Goal: Communication & Community: Connect with others

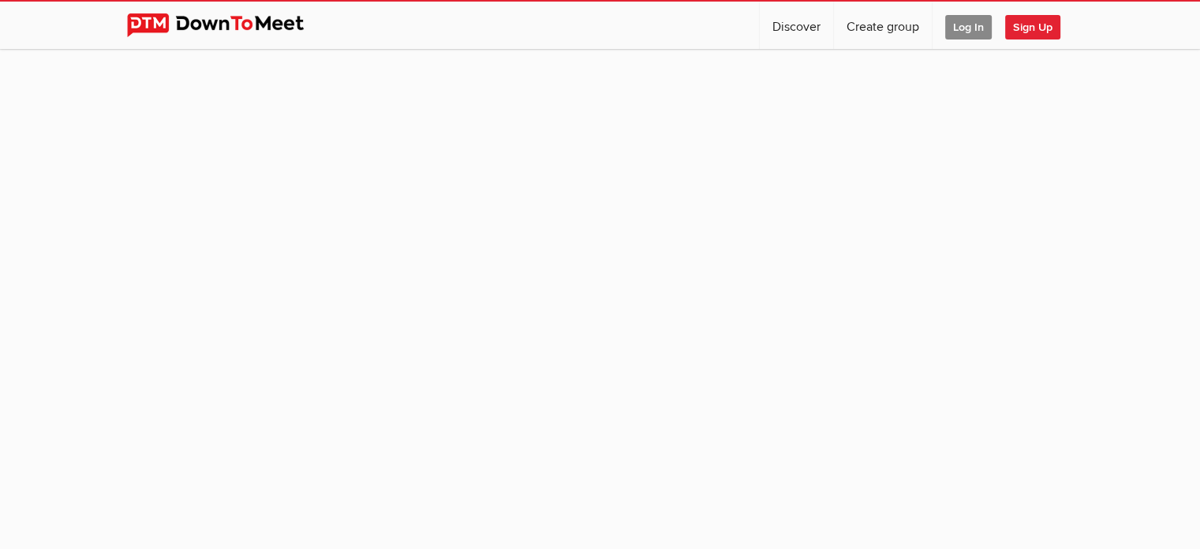
click at [973, 32] on span "Log In" at bounding box center [968, 27] width 47 height 24
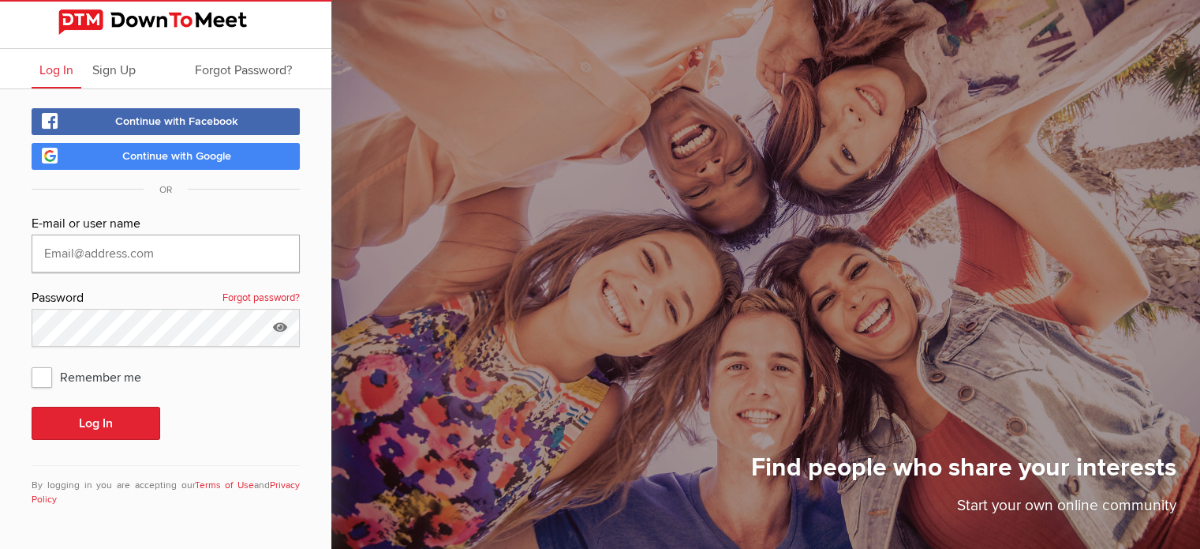
type input "[EMAIL_ADDRESS][DOMAIN_NAME]"
click at [66, 422] on button "Log In" at bounding box center [96, 422] width 129 height 33
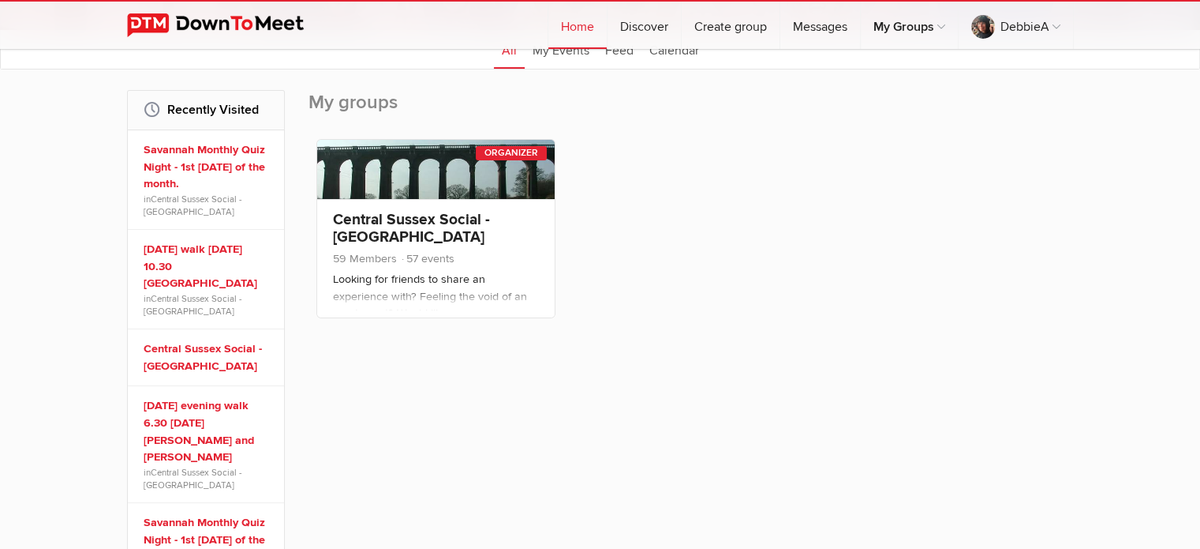
scroll to position [204, 0]
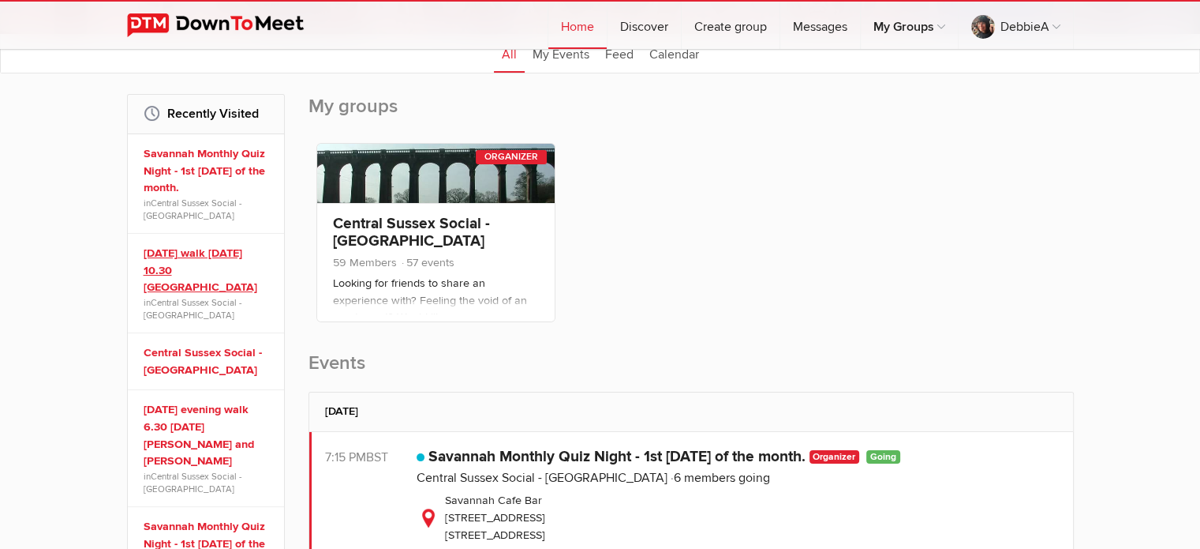
click at [197, 246] on link "[DATE] walk [DATE] 10.30 [GEOGRAPHIC_DATA]" at bounding box center [208, 270] width 129 height 51
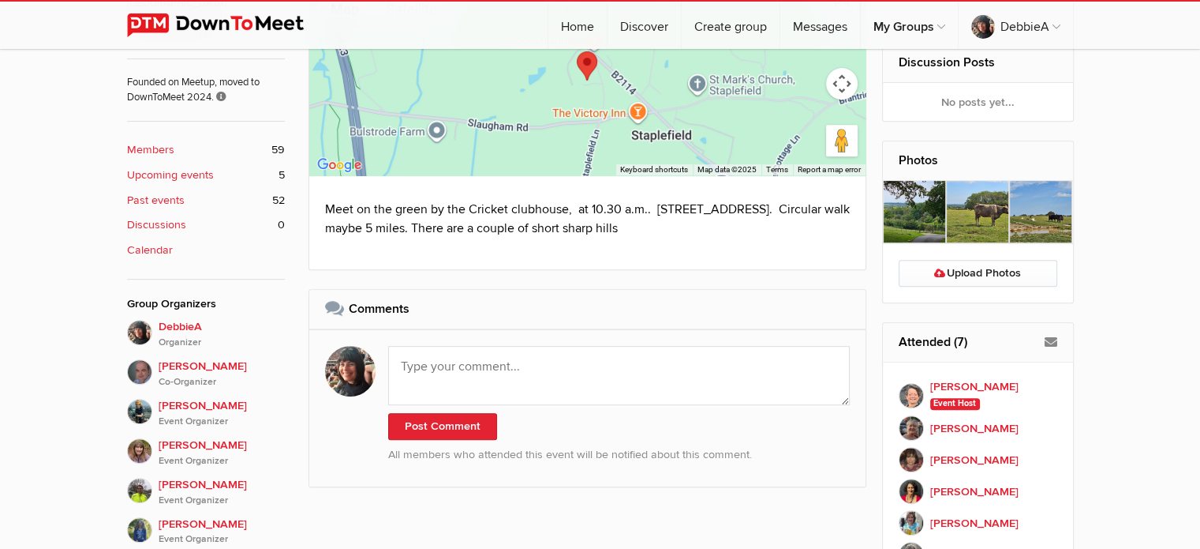
scroll to position [665, 0]
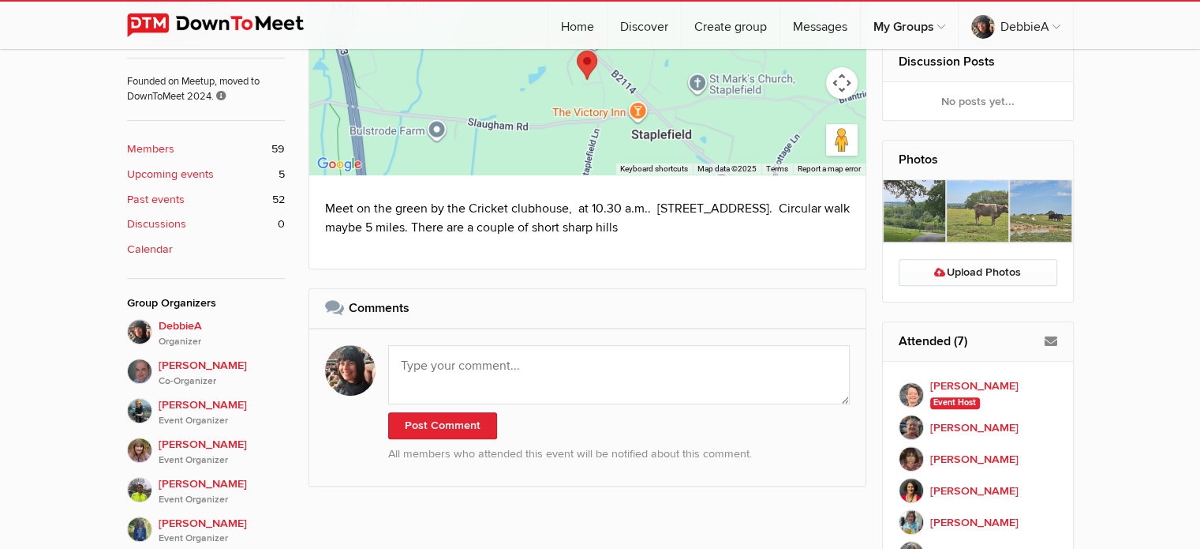
click at [912, 222] on img at bounding box center [914, 211] width 63 height 62
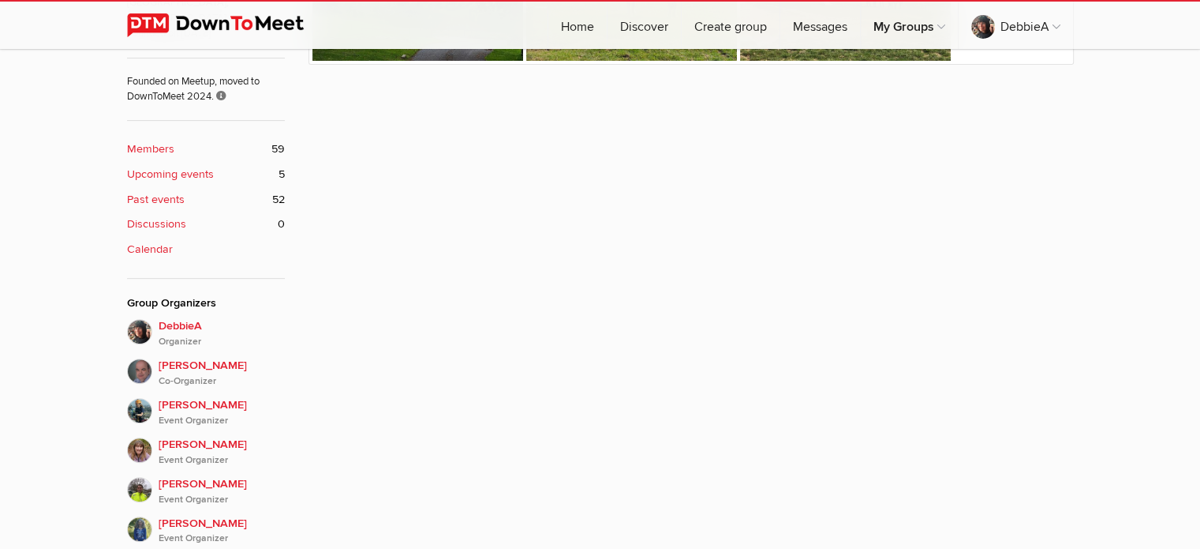
scroll to position [349, 0]
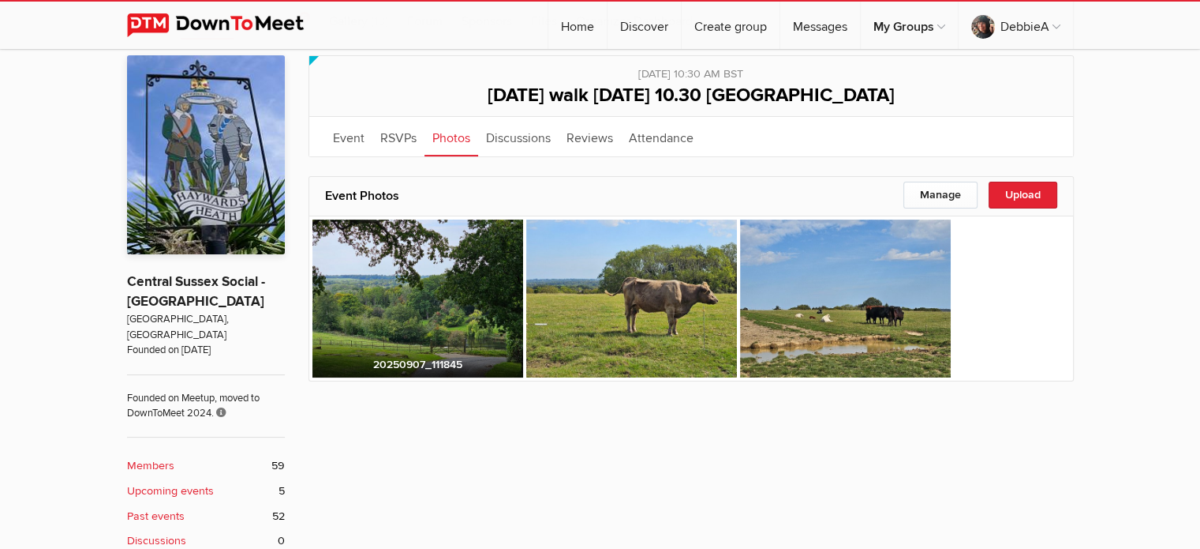
click at [484, 285] on img at bounding box center [418, 298] width 211 height 158
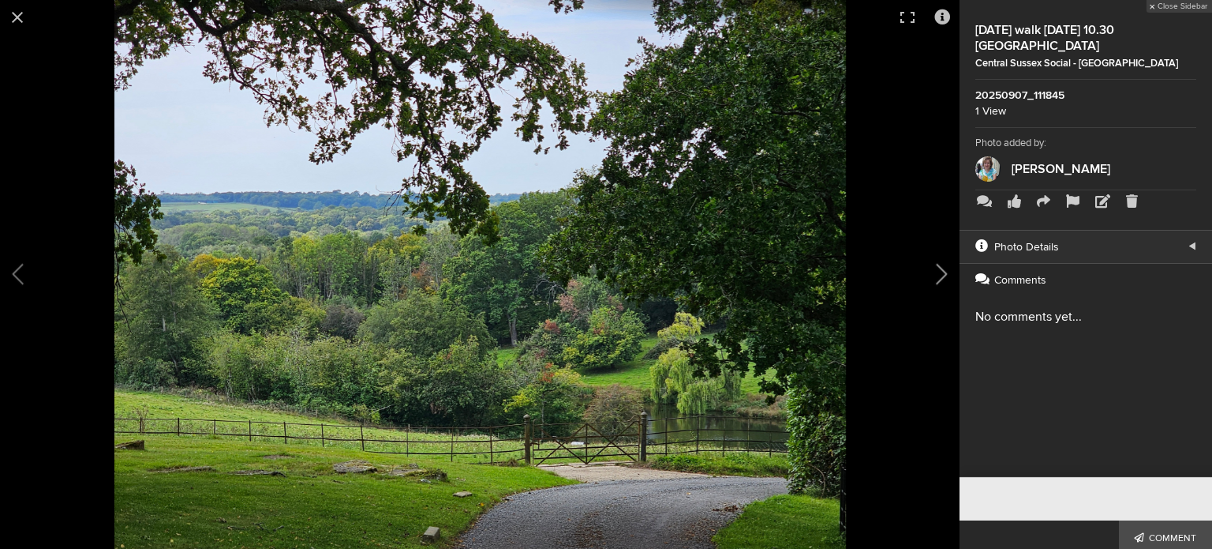
click at [945, 270] on button at bounding box center [920, 274] width 79 height 329
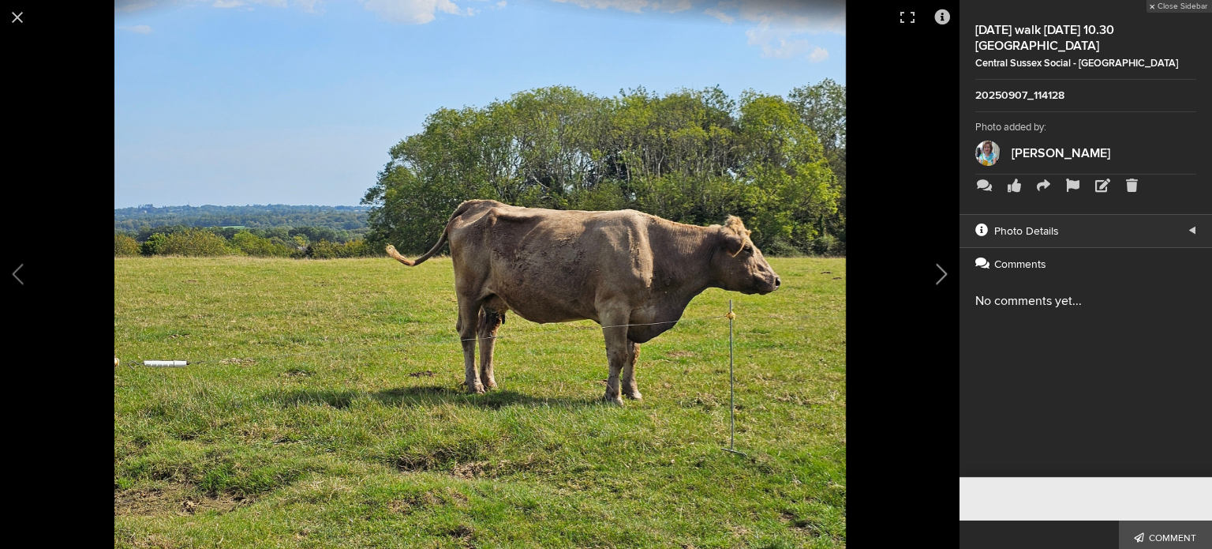
click at [945, 270] on button at bounding box center [920, 274] width 79 height 329
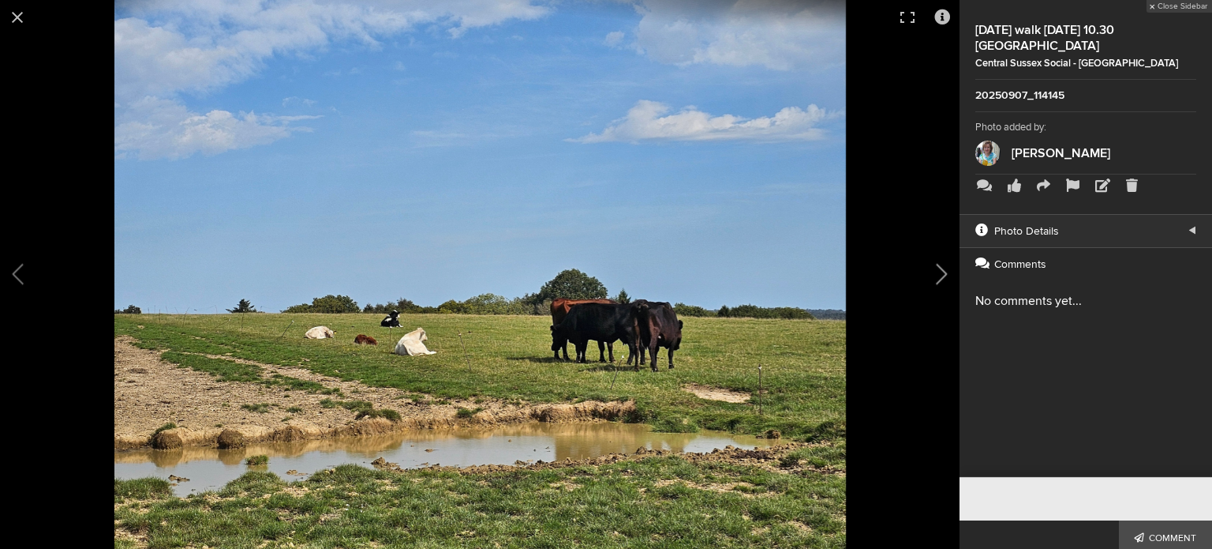
click at [945, 270] on button at bounding box center [920, 274] width 79 height 329
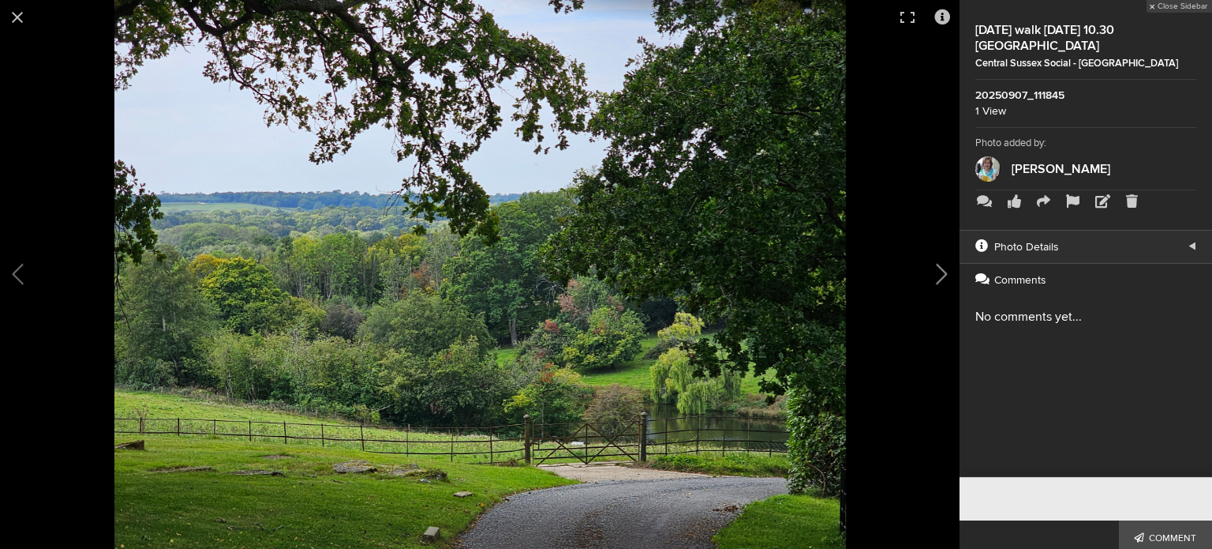
click at [945, 270] on button at bounding box center [920, 274] width 79 height 329
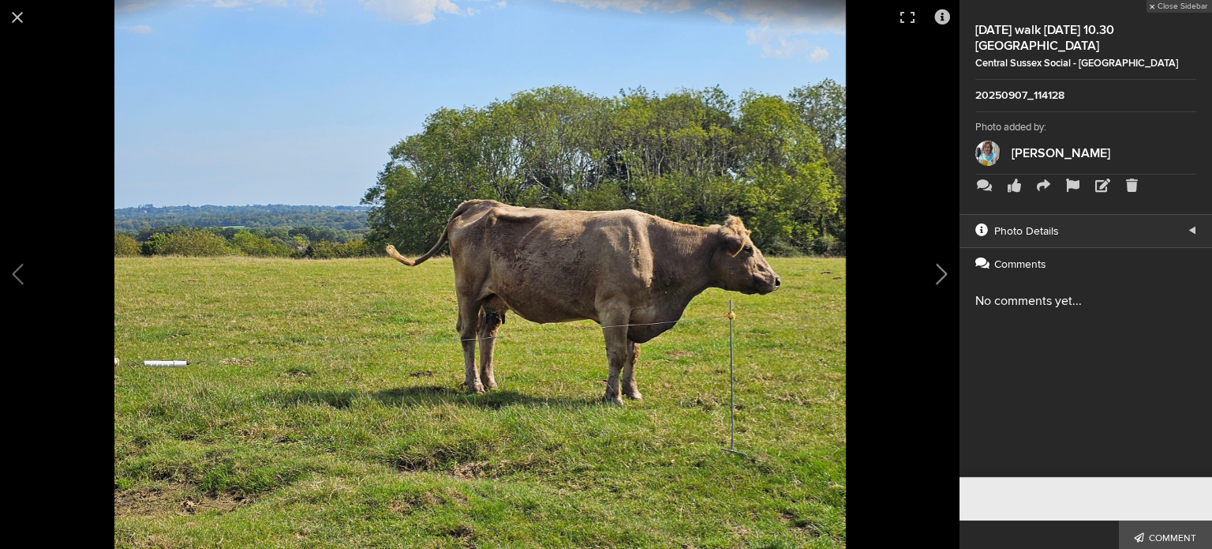
click at [945, 270] on button at bounding box center [920, 274] width 79 height 329
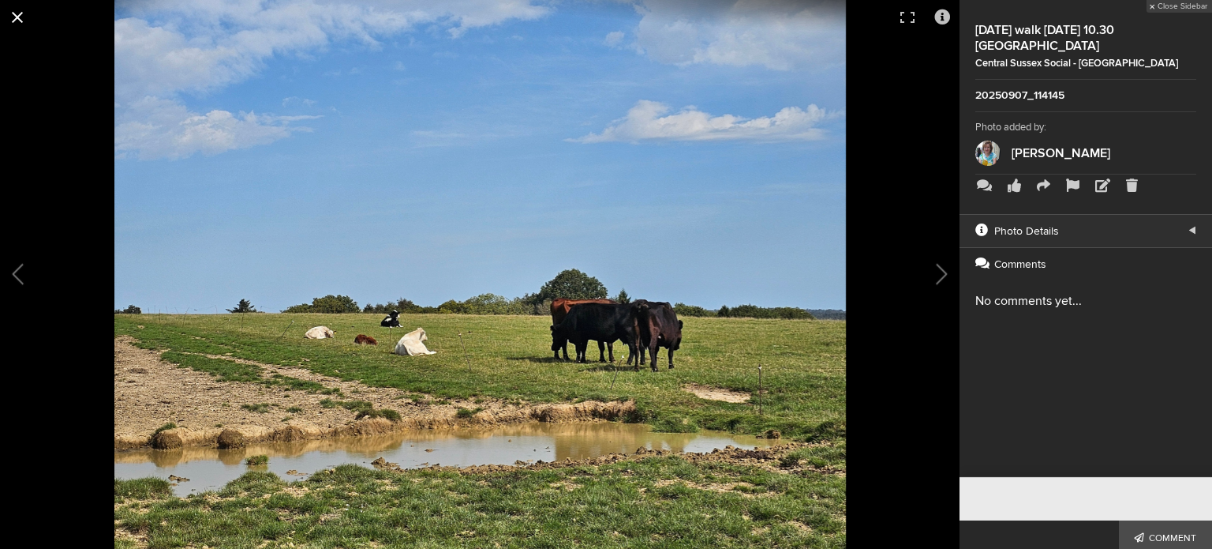
click at [19, 18] on button at bounding box center [17, 17] width 35 height 35
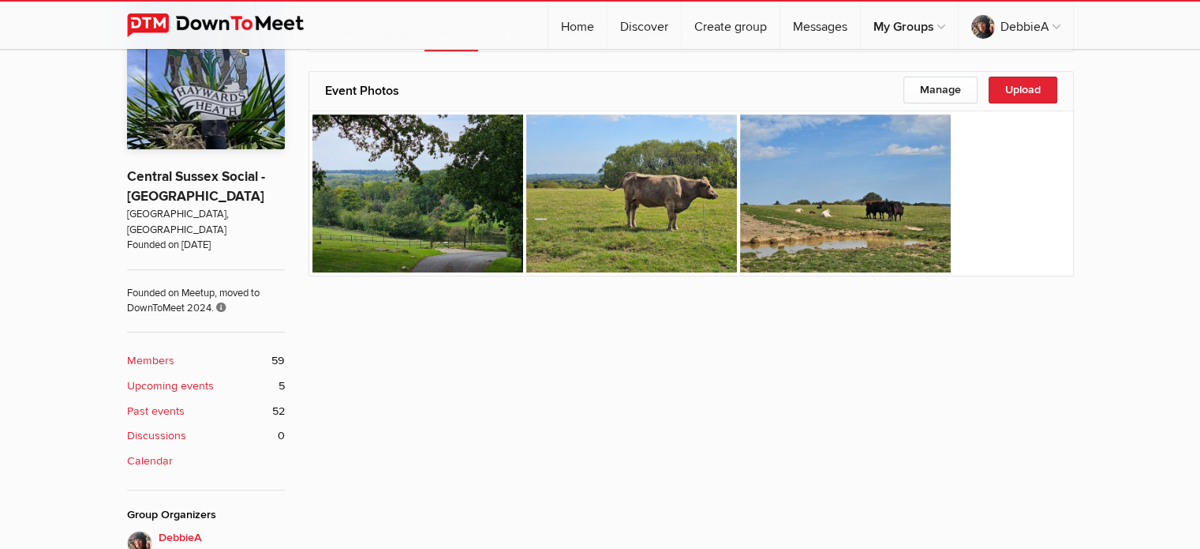
scroll to position [458, 0]
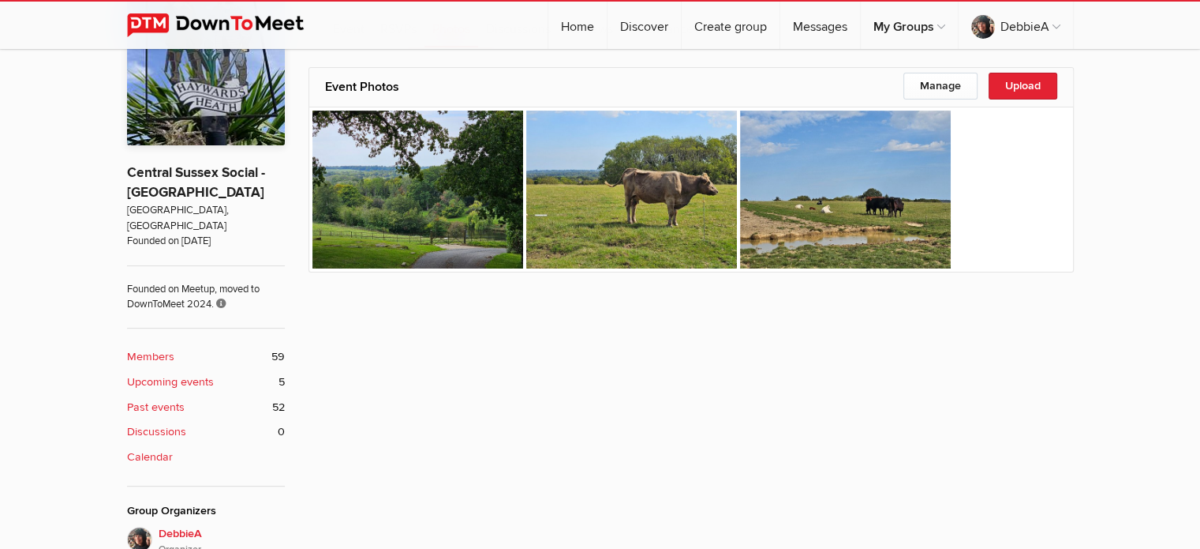
click at [178, 373] on b "Upcoming events" at bounding box center [170, 381] width 87 height 17
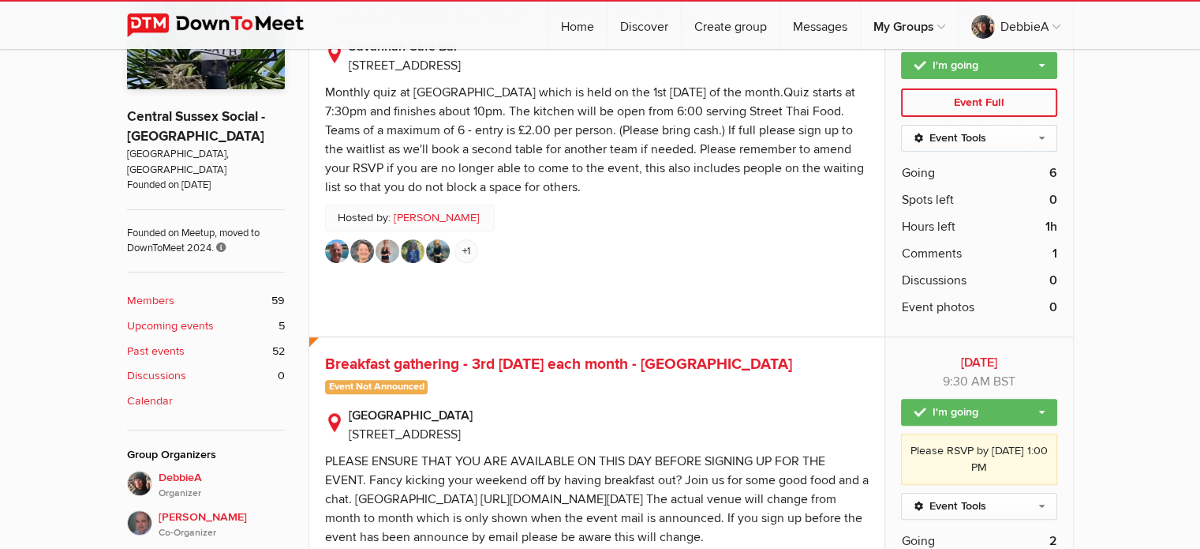
scroll to position [515, 0]
click at [913, 167] on span "Going" at bounding box center [917, 172] width 33 height 19
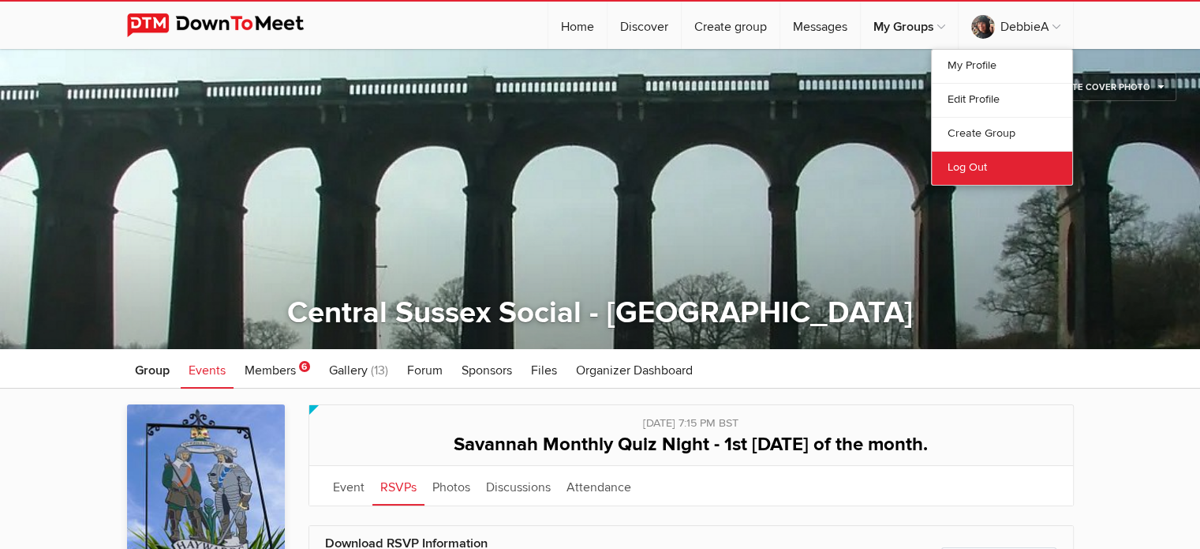
click at [985, 166] on link "Log Out" at bounding box center [1002, 168] width 140 height 34
